Goal: Task Accomplishment & Management: Manage account settings

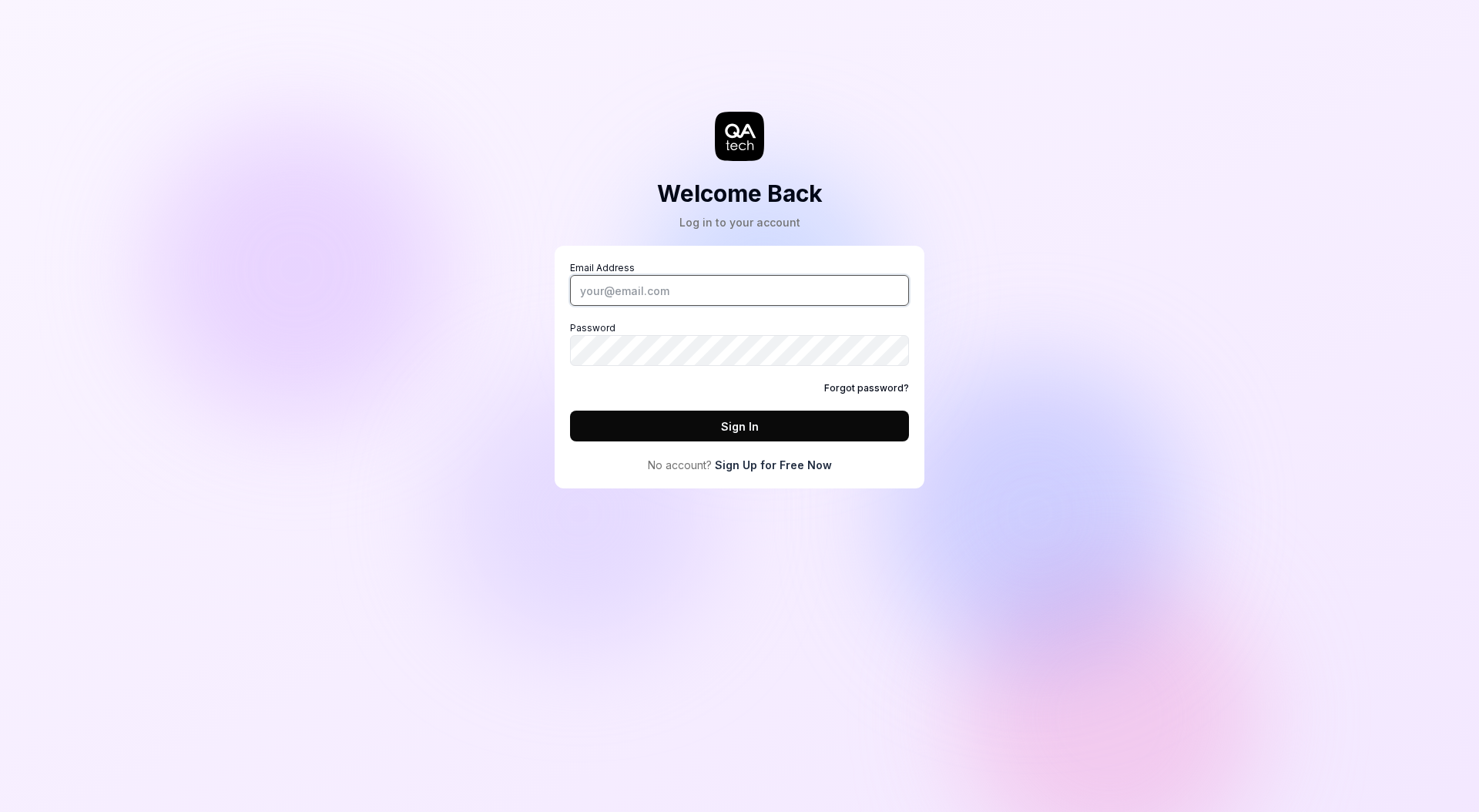
click at [720, 291] on input "Email Address" at bounding box center [739, 290] width 339 height 31
type input "[PERSON_NAME][EMAIL_ADDRESS][PERSON_NAME][DOMAIN_NAME]"
drag, startPoint x: 1236, startPoint y: 332, endPoint x: 870, endPoint y: 479, distance: 394.4
click at [1236, 332] on div "Welcome Back Log in to your account Email Address [PERSON_NAME][EMAIL_ADDRESS][…" at bounding box center [739, 406] width 1479 height 812
click at [848, 422] on button "Sign In" at bounding box center [739, 425] width 339 height 31
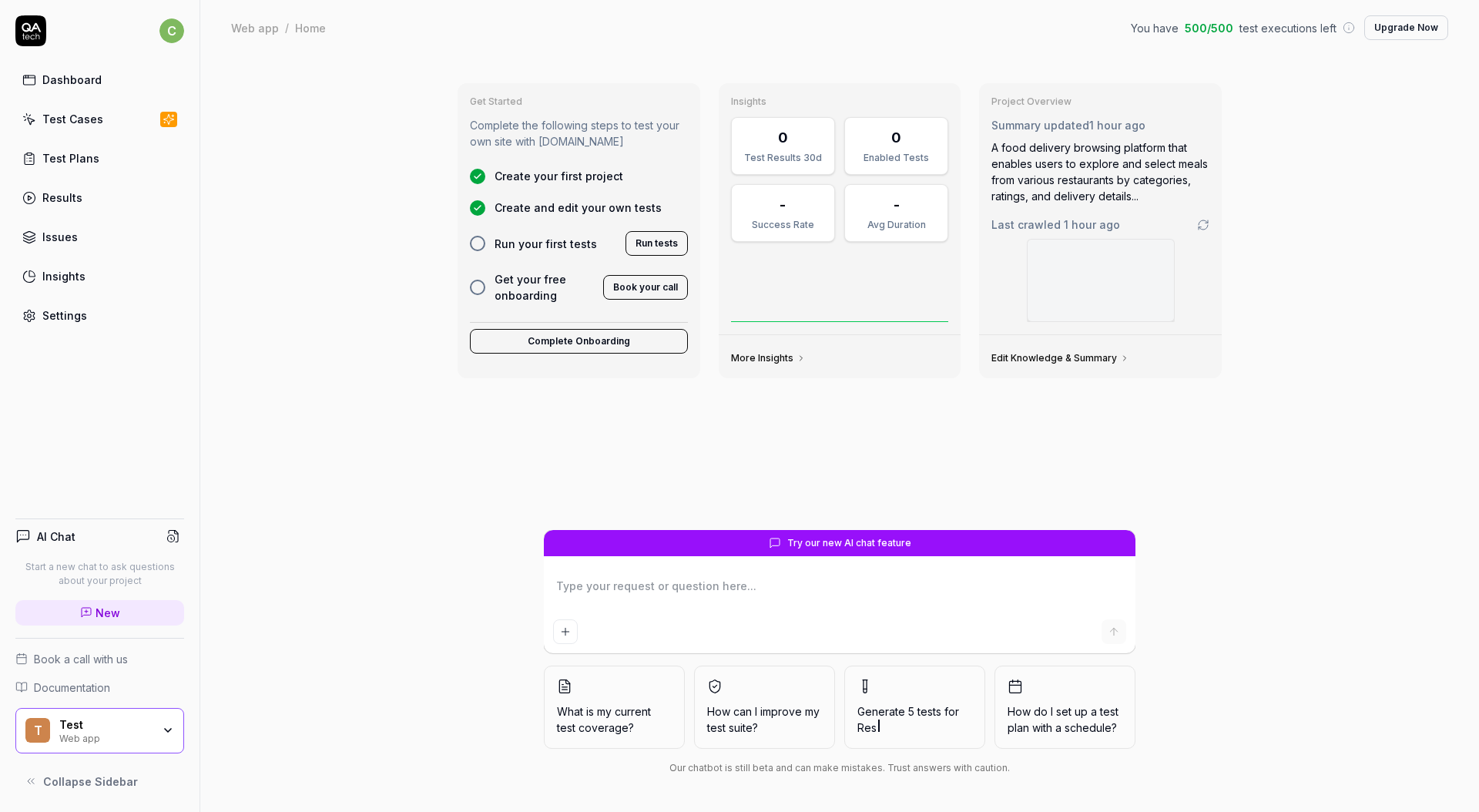
type textarea "*"
